Goal: Information Seeking & Learning: Learn about a topic

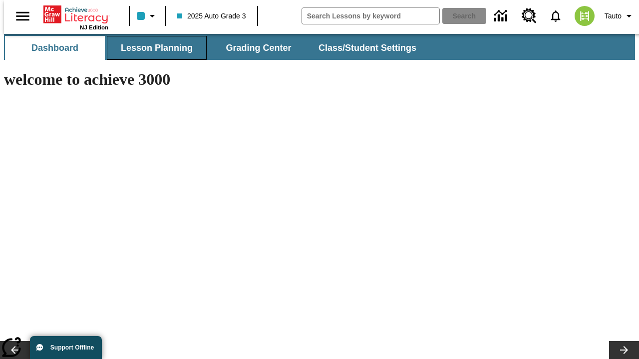
click at [153, 48] on span "Lesson Planning" at bounding box center [157, 47] width 72 height 11
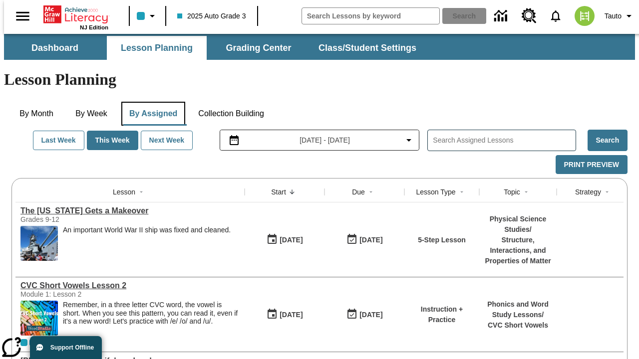
click at [151, 102] on button "By Assigned" at bounding box center [153, 114] width 64 height 24
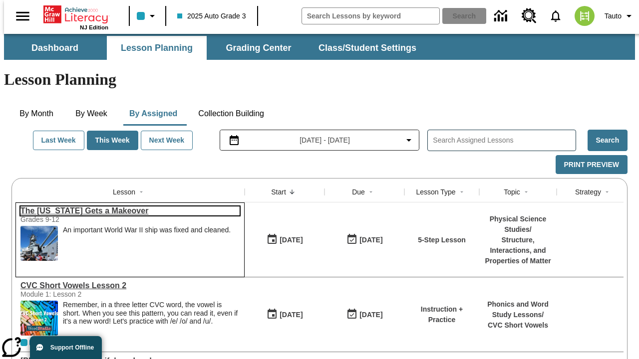
click at [126, 207] on link "The [US_STATE] Gets a Makeover" at bounding box center [129, 211] width 219 height 9
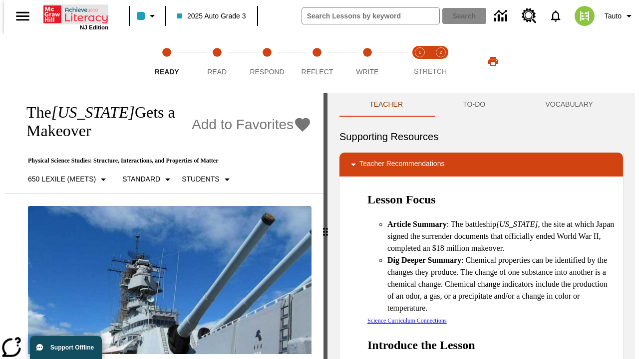
click at [72, 13] on icon "Home" at bounding box center [76, 14] width 66 height 20
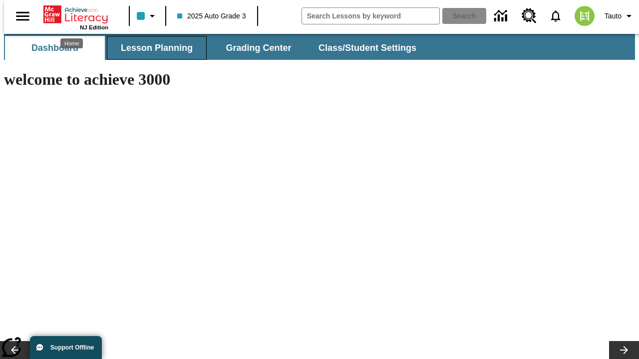
click at [153, 48] on span "Lesson Planning" at bounding box center [157, 47] width 72 height 11
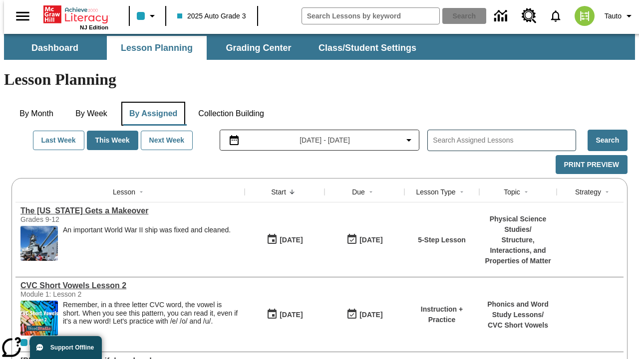
click at [151, 102] on button "By Assigned" at bounding box center [153, 114] width 64 height 24
